Goal: Task Accomplishment & Management: Complete application form

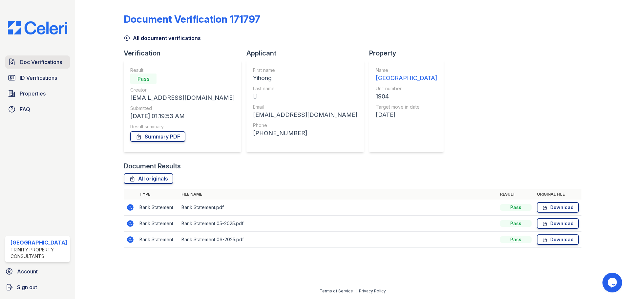
click at [54, 64] on span "Doc Verifications" at bounding box center [41, 62] width 42 height 8
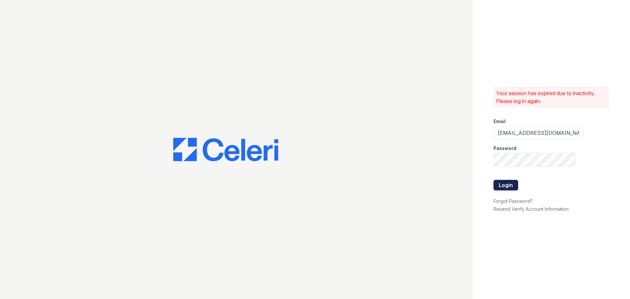
click at [510, 187] on button "Login" at bounding box center [506, 185] width 25 height 11
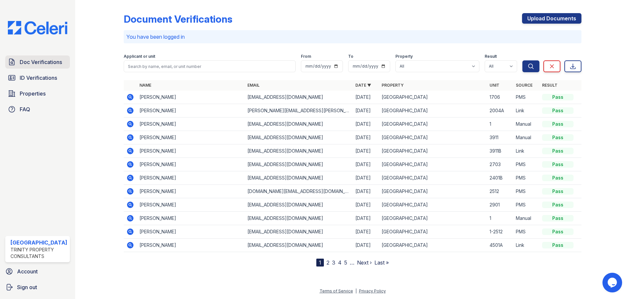
click at [56, 58] on span "Doc Verifications" at bounding box center [41, 62] width 42 height 8
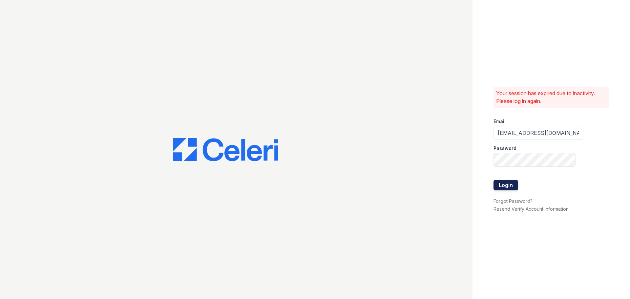
click at [506, 185] on button "Login" at bounding box center [506, 185] width 25 height 11
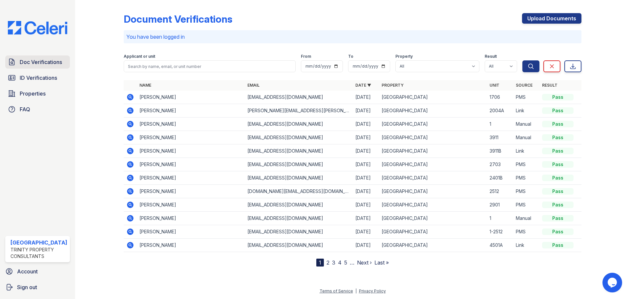
click at [46, 63] on span "Doc Verifications" at bounding box center [41, 62] width 42 height 8
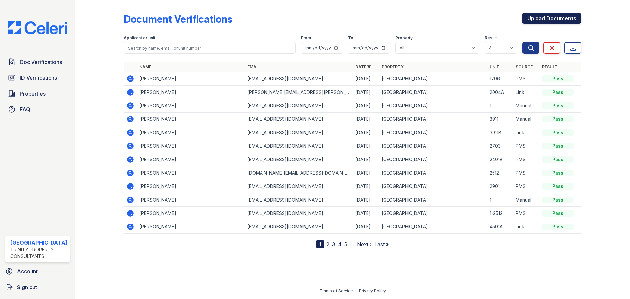
click at [550, 16] on link "Upload Documents" at bounding box center [551, 18] width 59 height 11
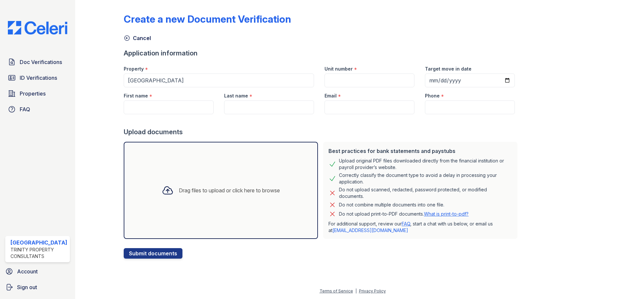
click at [256, 186] on div "Drag files to upload or click here to browse" at bounding box center [221, 190] width 129 height 22
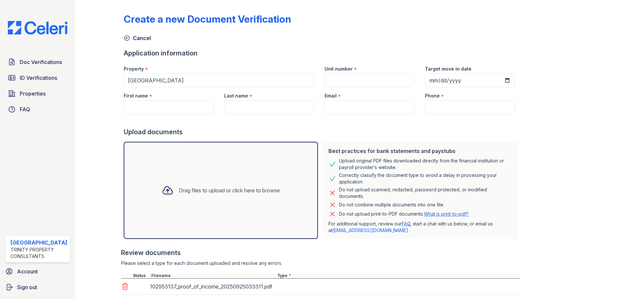
click at [262, 182] on div "Drag files to upload or click here to browse" at bounding box center [221, 190] width 129 height 22
click at [208, 197] on div "Drag files to upload or click here to browse" at bounding box center [221, 190] width 129 height 22
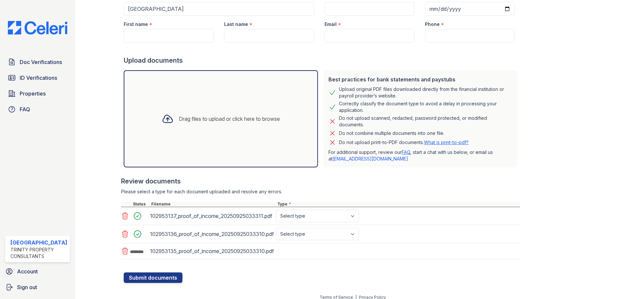
scroll to position [78, 0]
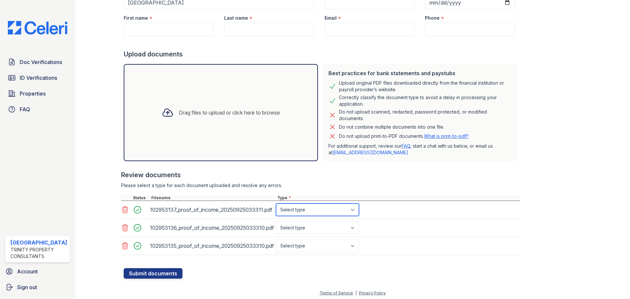
click at [319, 215] on select "Select type Paystub Bank Statement Offer Letter Tax Documents Benefit Award Let…" at bounding box center [317, 210] width 83 height 12
select select "bank_statement"
click at [276, 204] on select "Select type Paystub Bank Statement Offer Letter Tax Documents Benefit Award Let…" at bounding box center [317, 210] width 83 height 12
drag, startPoint x: 316, startPoint y: 229, endPoint x: 315, endPoint y: 234, distance: 4.9
click at [315, 229] on select "Select type Paystub Bank Statement Offer Letter Tax Documents Benefit Award Let…" at bounding box center [317, 228] width 83 height 12
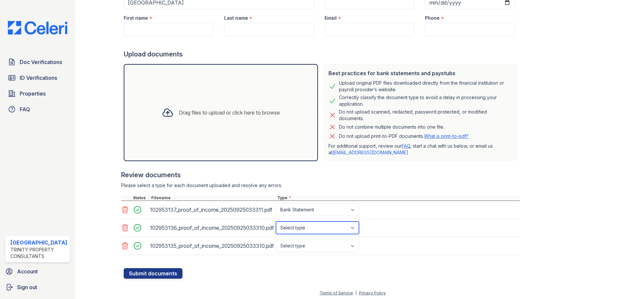
select select "bank_statement"
click at [276, 222] on select "Select type Paystub Bank Statement Offer Letter Tax Documents Benefit Award Let…" at bounding box center [317, 228] width 83 height 12
click at [318, 245] on select "Select type Paystub Bank Statement Offer Letter Tax Documents Benefit Award Let…" at bounding box center [317, 246] width 83 height 12
select select "bank_statement"
click at [276, 240] on select "Select type Paystub Bank Statement Offer Letter Tax Documents Benefit Award Let…" at bounding box center [317, 246] width 83 height 12
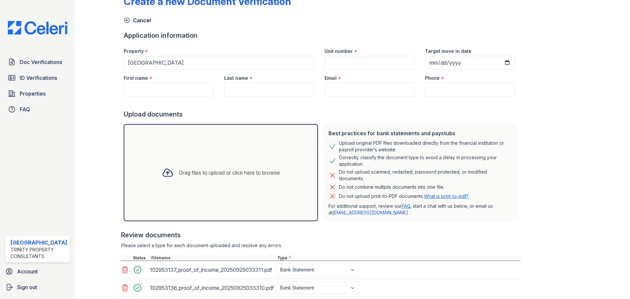
scroll to position [12, 0]
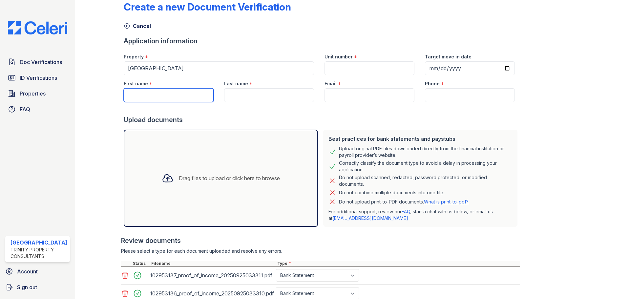
drag, startPoint x: 147, startPoint y: 96, endPoint x: 147, endPoint y: 100, distance: 4.0
click at [147, 96] on input "First name" at bounding box center [169, 95] width 90 height 14
type input "Ruige"
type input "Ma"
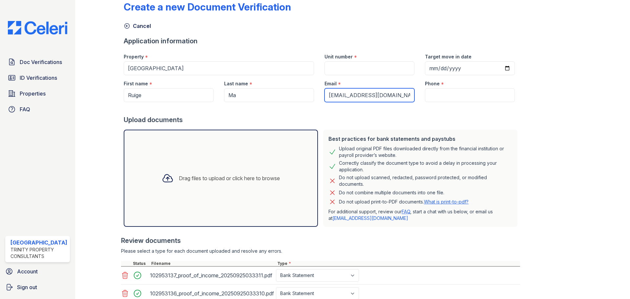
type input "rmrm@gmail.com"
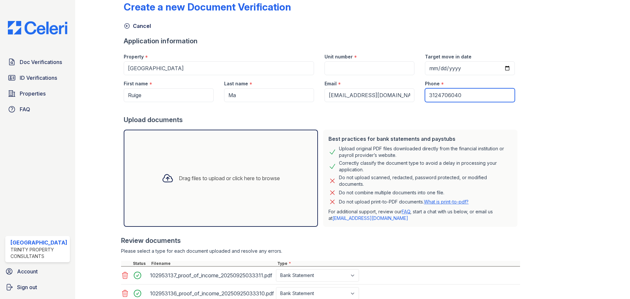
type input "3124706040"
click at [425, 68] on input "Target move in date" at bounding box center [470, 68] width 90 height 14
type input "2025-09-26"
click at [359, 69] on input "Unit number" at bounding box center [370, 68] width 90 height 14
type input "6"
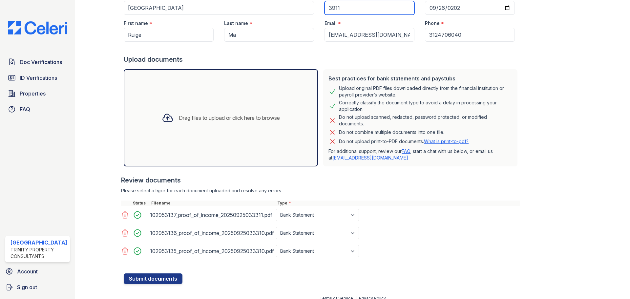
scroll to position [80, 0]
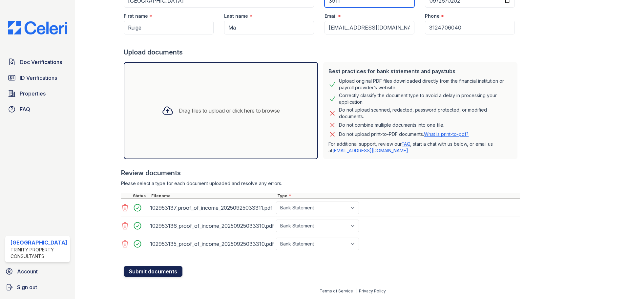
type input "3911"
click at [140, 272] on button "Submit documents" at bounding box center [153, 271] width 59 height 11
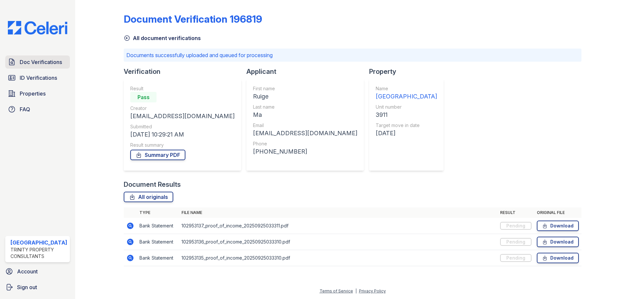
click at [42, 63] on span "Doc Verifications" at bounding box center [41, 62] width 42 height 8
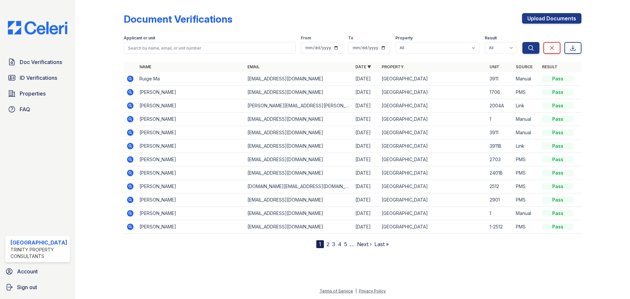
click at [129, 78] on icon at bounding box center [130, 79] width 8 height 8
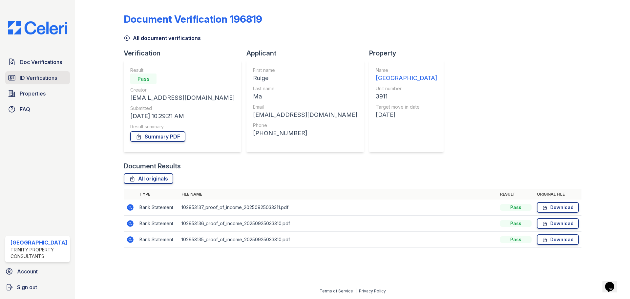
click at [44, 75] on span "ID Verifications" at bounding box center [38, 78] width 37 height 8
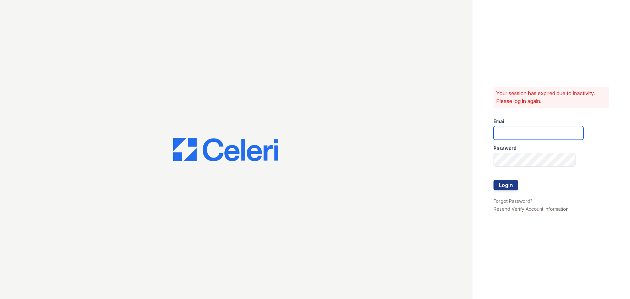
type input "[EMAIL_ADDRESS][DOMAIN_NAME]"
click at [500, 185] on button "Login" at bounding box center [506, 185] width 25 height 11
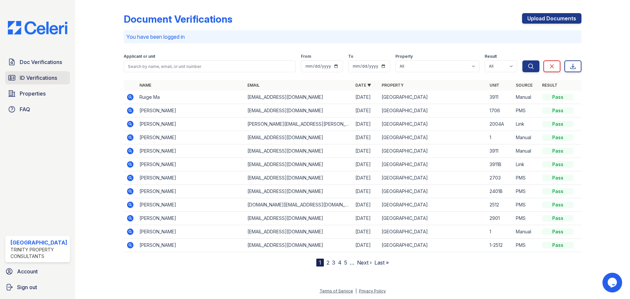
click at [42, 77] on span "ID Verifications" at bounding box center [38, 78] width 37 height 8
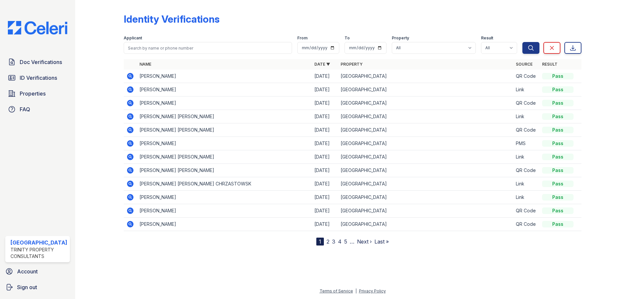
click at [129, 75] on icon at bounding box center [130, 76] width 8 height 8
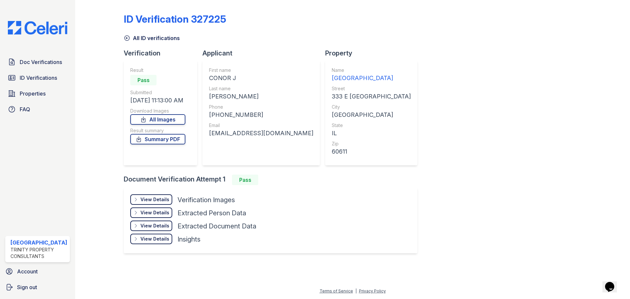
click at [153, 199] on div "View Details" at bounding box center [154, 199] width 29 height 7
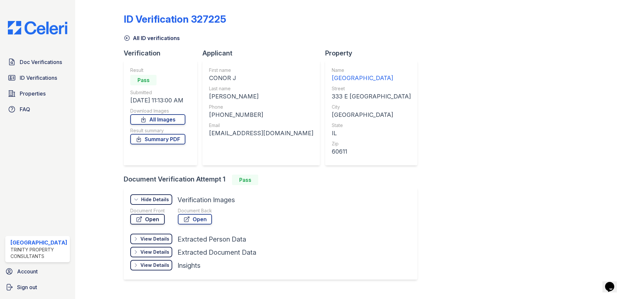
click at [152, 216] on link "Open" at bounding box center [147, 219] width 34 height 11
click at [208, 220] on link "Open" at bounding box center [195, 219] width 34 height 11
click at [164, 143] on link "Summary PDF" at bounding box center [157, 139] width 55 height 11
click at [47, 77] on span "ID Verifications" at bounding box center [38, 78] width 37 height 8
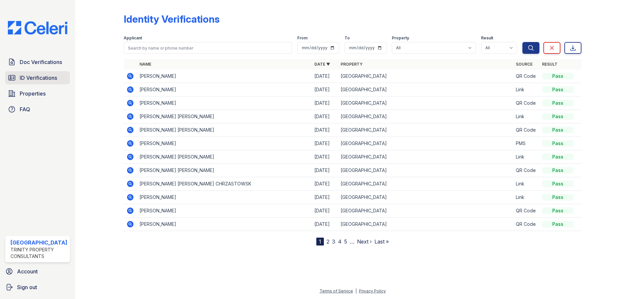
click at [40, 81] on span "ID Verifications" at bounding box center [38, 78] width 37 height 8
click at [42, 77] on span "ID Verifications" at bounding box center [38, 78] width 37 height 8
